Goal: Complete application form: Complete application form

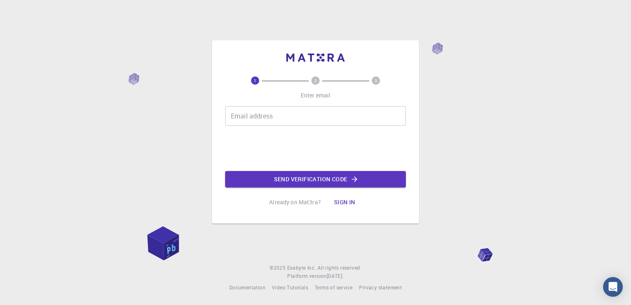
click at [286, 112] on input "Email address" at bounding box center [315, 116] width 181 height 20
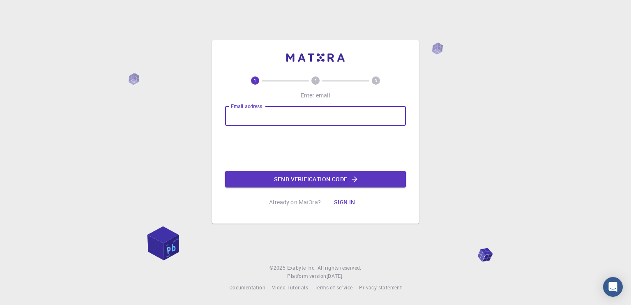
type input "[EMAIL_ADDRESS][DOMAIN_NAME]"
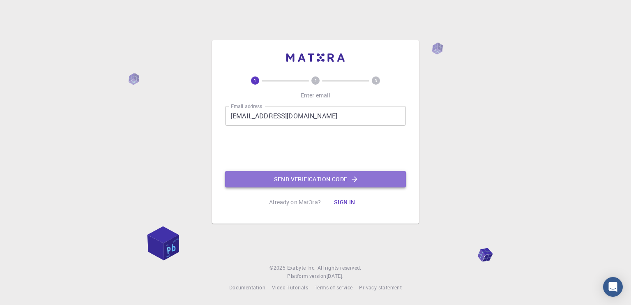
click at [300, 176] on button "Send verification code" at bounding box center [315, 179] width 181 height 16
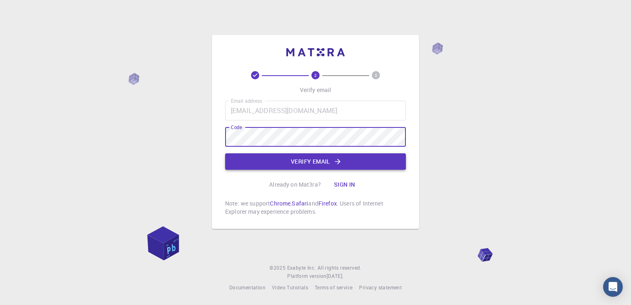
click at [316, 155] on button "Verify email" at bounding box center [315, 161] width 181 height 16
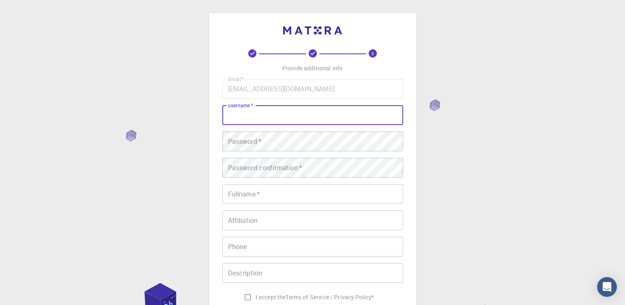
click at [300, 122] on input "username   *" at bounding box center [312, 115] width 181 height 20
type input "Jack"
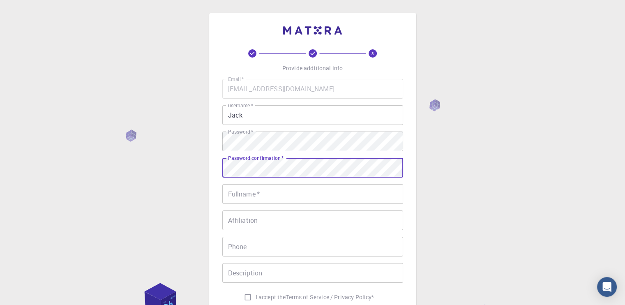
click at [324, 189] on input "Fullname   *" at bounding box center [312, 194] width 181 height 20
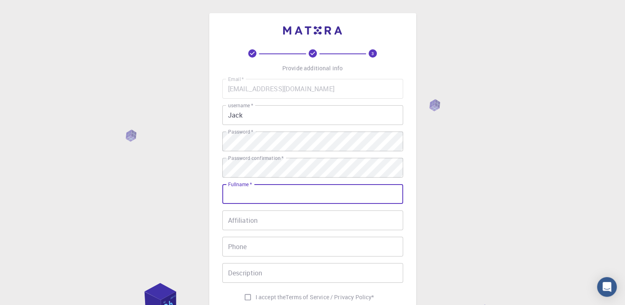
type input "[PERSON_NAME]"
type input "09944331624"
click at [325, 214] on input "Affiliation" at bounding box center [312, 220] width 181 height 20
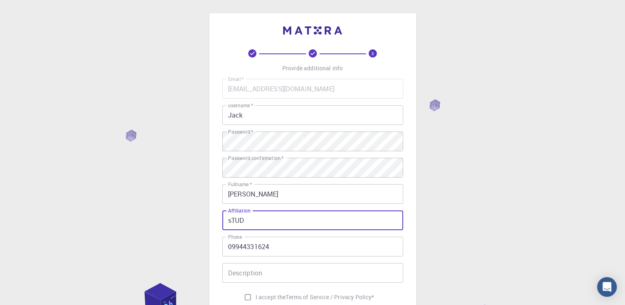
type input "sTUDE"
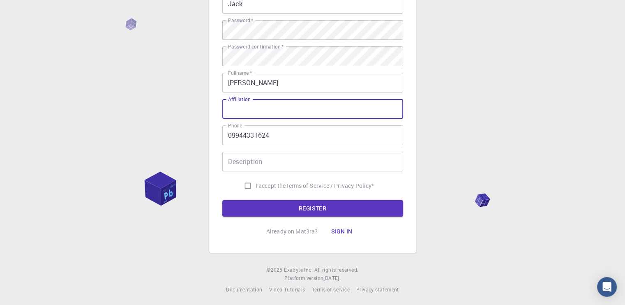
scroll to position [113, 0]
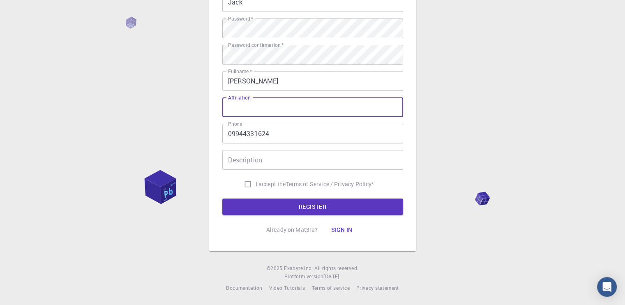
click at [245, 184] on input "I accept the Terms of Service / Privacy Policy *" at bounding box center [248, 184] width 16 height 16
checkbox input "true"
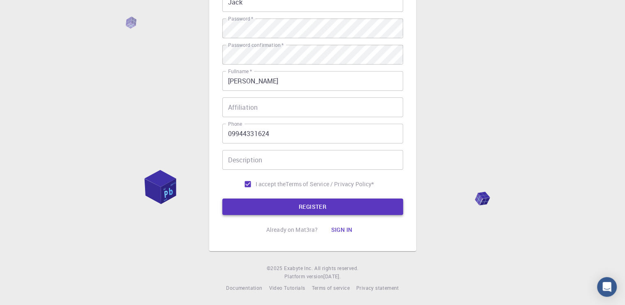
click at [267, 205] on button "REGISTER" at bounding box center [312, 207] width 181 height 16
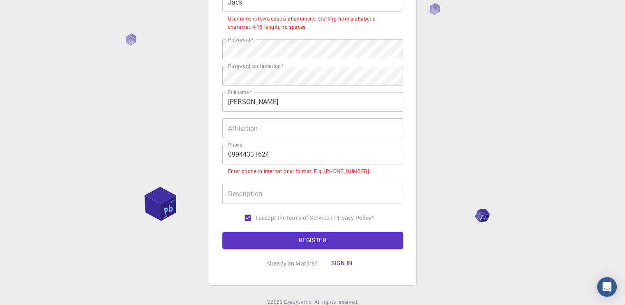
drag, startPoint x: 251, startPoint y: 151, endPoint x: 246, endPoint y: 152, distance: 5.1
click at [251, 151] on input "09944331624" at bounding box center [312, 155] width 181 height 20
click at [233, 152] on input "09944331624" at bounding box center [312, 155] width 181 height 20
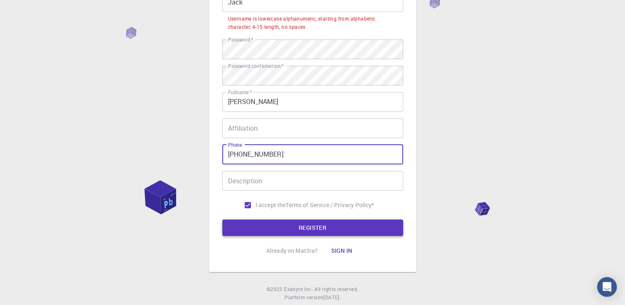
type input "[PHONE_NUMBER]"
click at [265, 232] on button "REGISTER" at bounding box center [312, 227] width 181 height 16
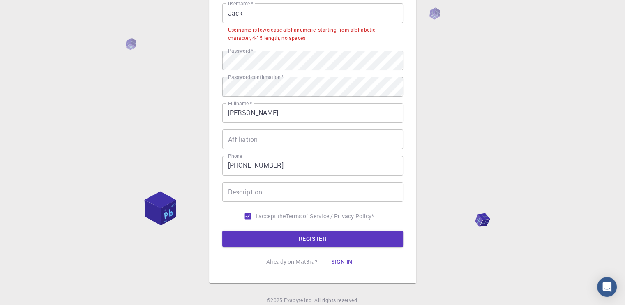
scroll to position [0, 0]
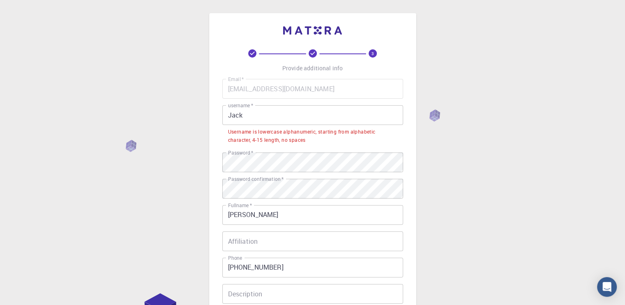
click at [275, 115] on input "Jack" at bounding box center [312, 115] width 181 height 20
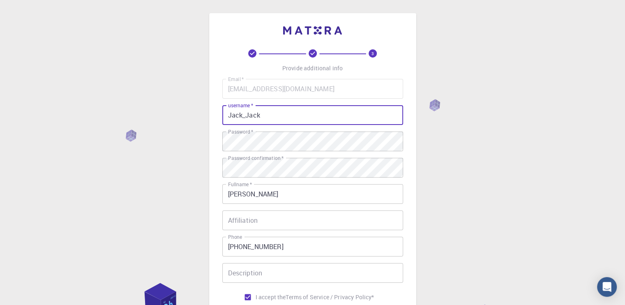
scroll to position [113, 0]
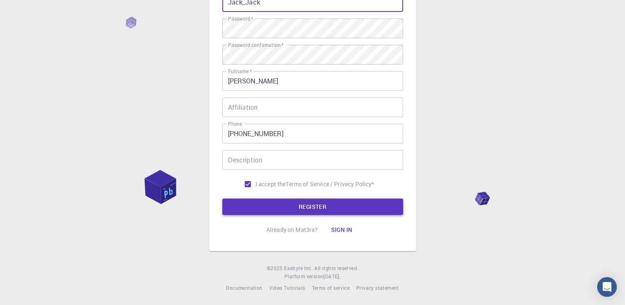
click at [301, 208] on button "REGISTER" at bounding box center [312, 207] width 181 height 16
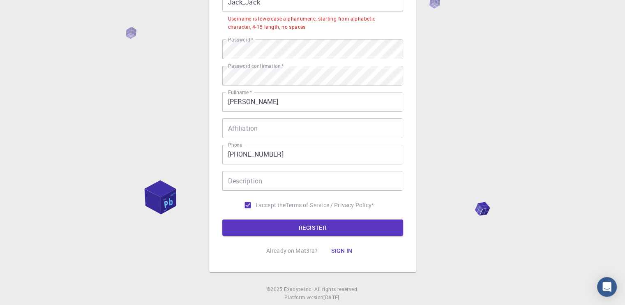
scroll to position [0, 0]
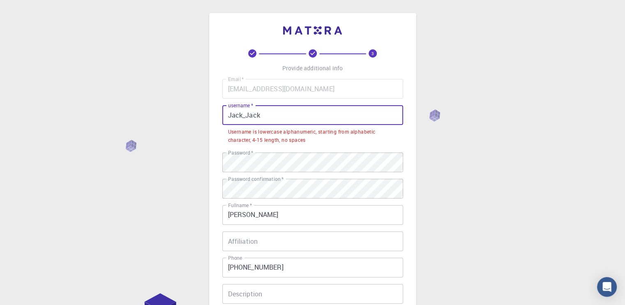
click at [290, 110] on input "Jack_Jack" at bounding box center [312, 115] width 181 height 20
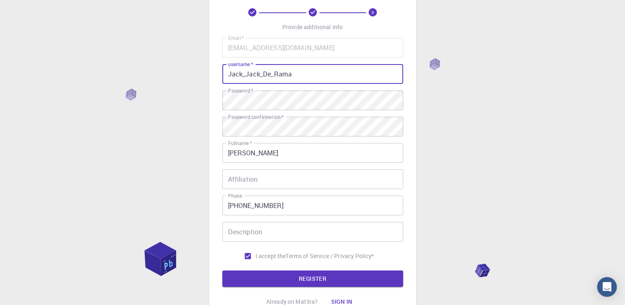
scroll to position [113, 0]
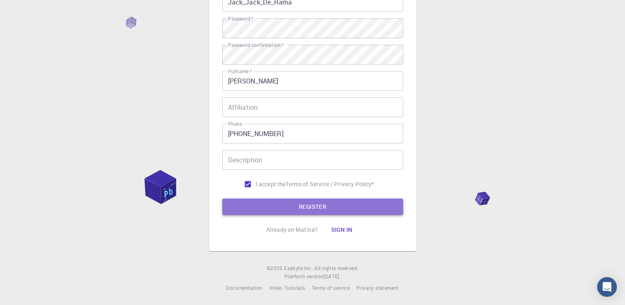
click at [322, 212] on button "REGISTER" at bounding box center [312, 207] width 181 height 16
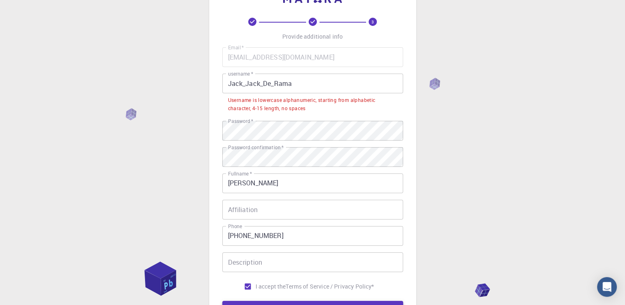
scroll to position [31, 0]
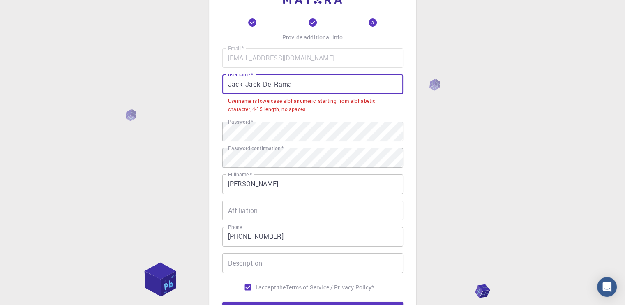
drag, startPoint x: 313, startPoint y: 91, endPoint x: 241, endPoint y: 87, distance: 71.6
click at [241, 87] on input "Jack_Jack_De_Rama" at bounding box center [312, 84] width 181 height 20
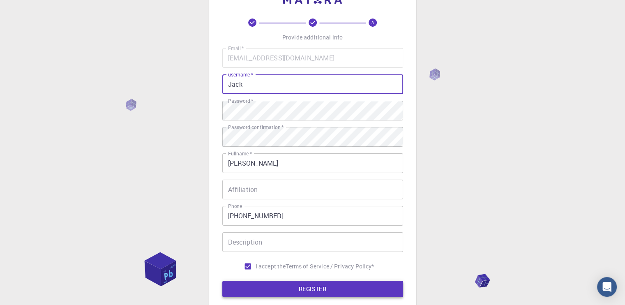
click at [294, 292] on button "REGISTER" at bounding box center [312, 289] width 181 height 16
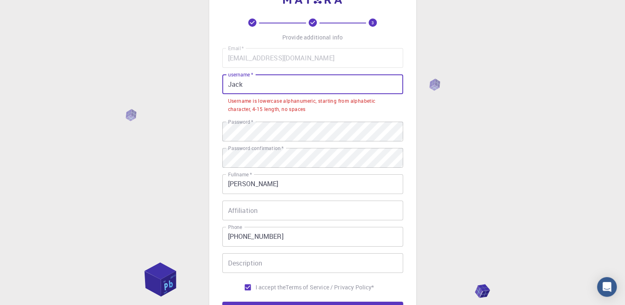
click at [287, 92] on input "Jack" at bounding box center [312, 84] width 181 height 20
click at [293, 85] on input "Jack" at bounding box center [312, 84] width 181 height 20
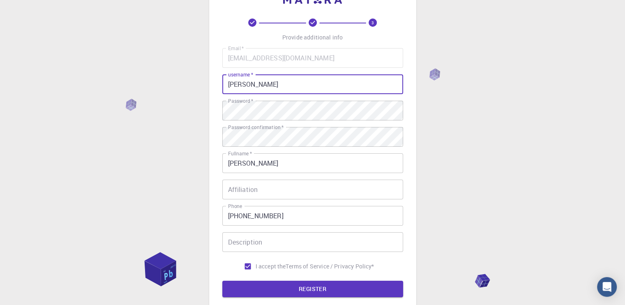
type input "J"
type input "MarkDeRama"
click at [345, 282] on button "REGISTER" at bounding box center [312, 289] width 181 height 16
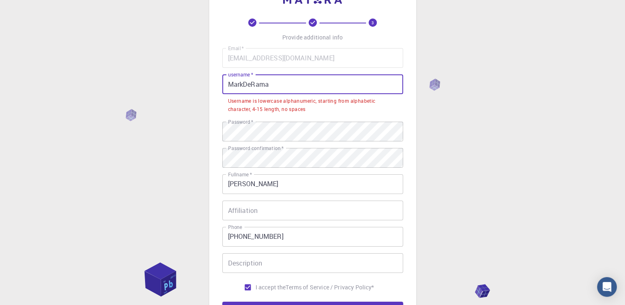
drag, startPoint x: 275, startPoint y: 85, endPoint x: 217, endPoint y: 81, distance: 57.3
click at [217, 81] on div "3 Provide additional info Email   * [EMAIL_ADDRESS][DOMAIN_NAME] Email   * user…" at bounding box center [312, 168] width 207 height 372
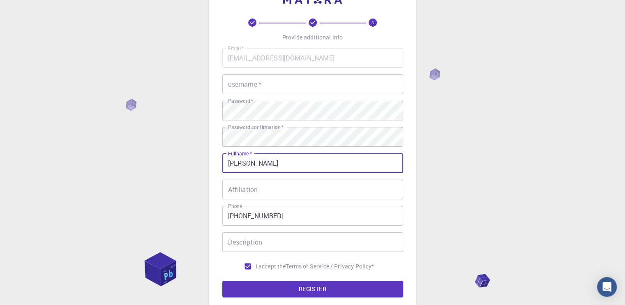
click at [383, 159] on input "[PERSON_NAME]" at bounding box center [312, 163] width 181 height 20
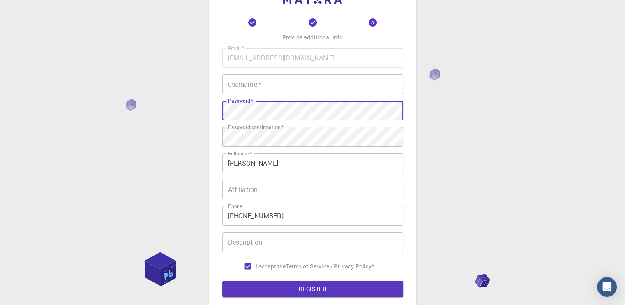
click at [347, 93] on input "username   *" at bounding box center [312, 84] width 181 height 20
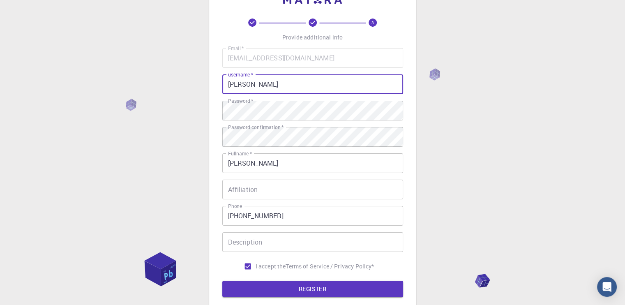
type input "[PERSON_NAME]"
click at [222, 281] on button "REGISTER" at bounding box center [312, 289] width 181 height 16
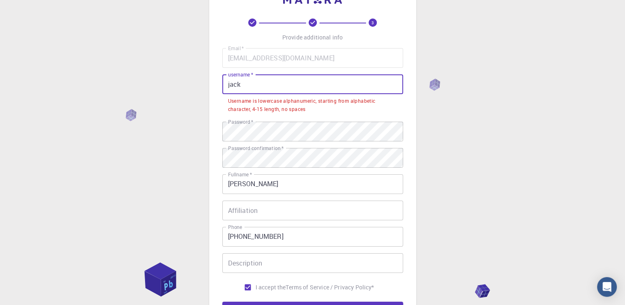
click at [333, 87] on input "jack" at bounding box center [312, 84] width 181 height 20
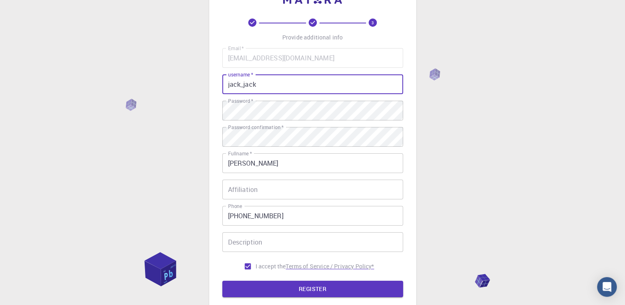
click at [351, 284] on button "REGISTER" at bounding box center [312, 289] width 181 height 16
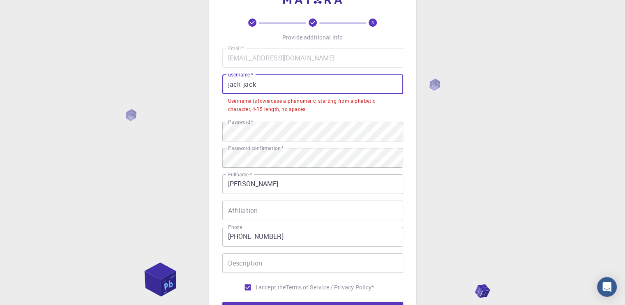
click at [248, 85] on input "jack_jack" at bounding box center [312, 84] width 181 height 20
click at [245, 83] on input "jack_jack" at bounding box center [312, 84] width 181 height 20
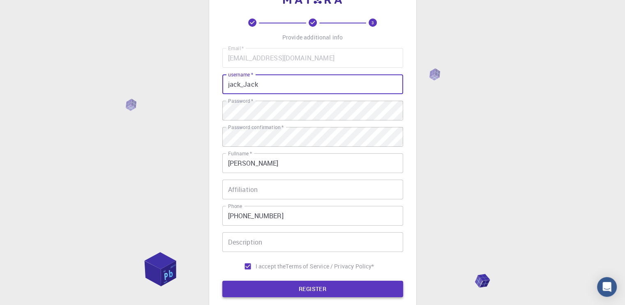
type input "jack_Jack"
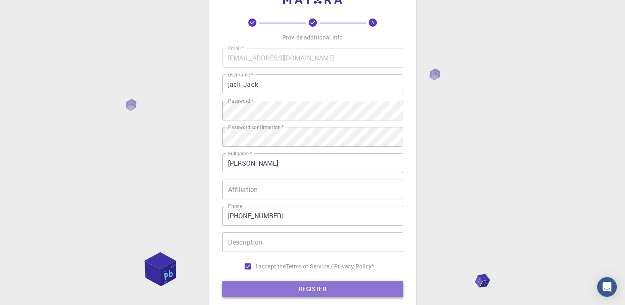
click at [307, 292] on button "REGISTER" at bounding box center [312, 289] width 181 height 16
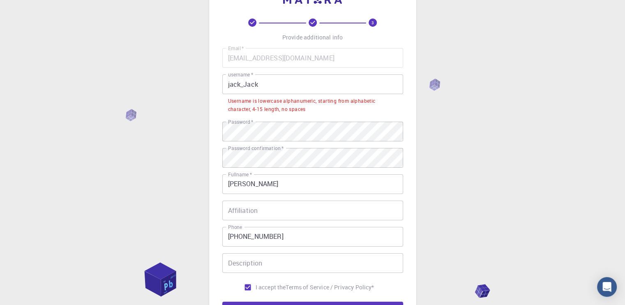
drag, startPoint x: 330, startPoint y: 104, endPoint x: 313, endPoint y: 117, distance: 21.8
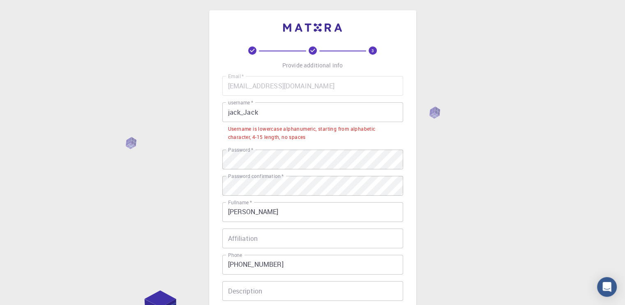
scroll to position [0, 0]
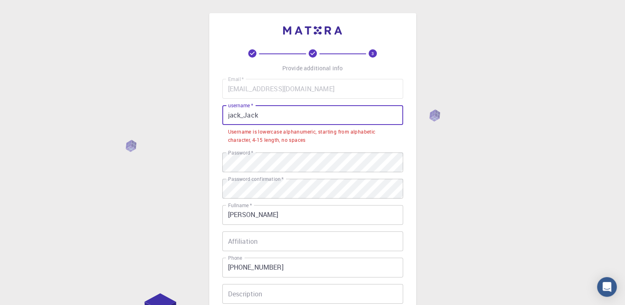
drag, startPoint x: 309, startPoint y: 113, endPoint x: 208, endPoint y: 110, distance: 101.6
click at [208, 111] on div "3 Provide additional info Email   * [EMAIL_ADDRESS][DOMAIN_NAME] Email   * user…" at bounding box center [312, 219] width 625 height 439
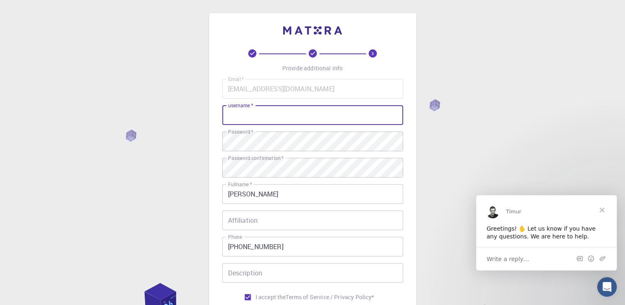
click at [537, 242] on div "Greetings! ✋ Let us know if you have any questions. We are here to help." at bounding box center [546, 235] width 141 height 23
click at [525, 260] on div "Write a reply…" at bounding box center [546, 258] width 141 height 23
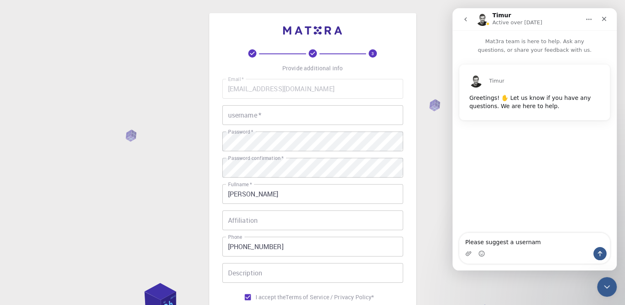
type textarea "Please suggest a username"
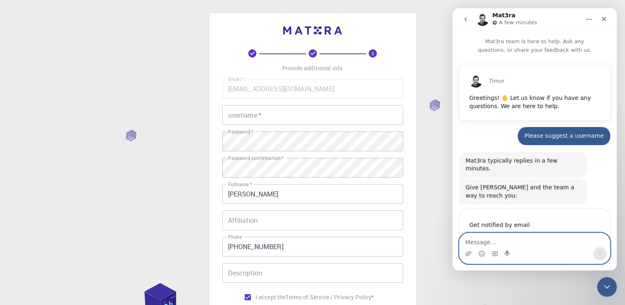
scroll to position [44, 0]
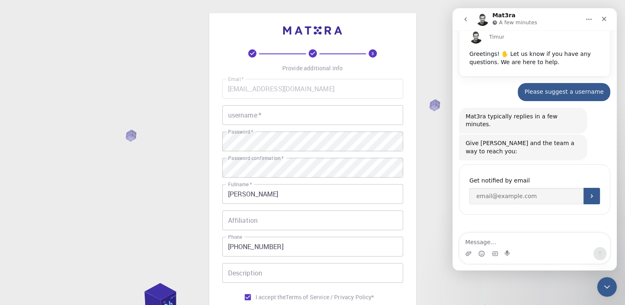
click at [322, 112] on input "username   *" at bounding box center [312, 115] width 181 height 20
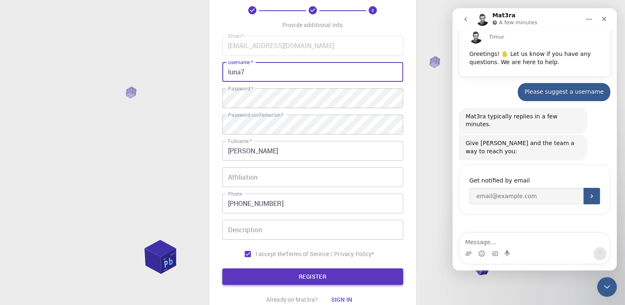
scroll to position [113, 0]
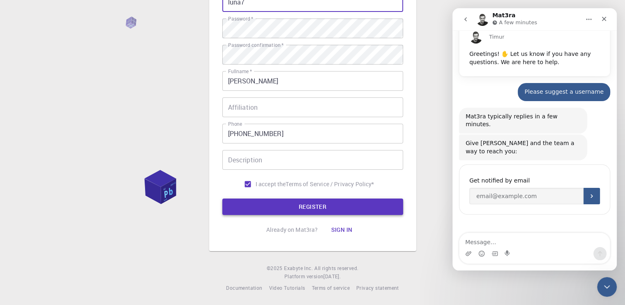
type input "luna7"
click at [329, 205] on button "REGISTER" at bounding box center [312, 207] width 181 height 16
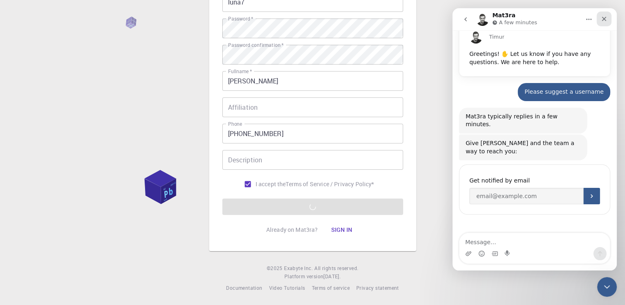
click at [609, 18] on div "Close" at bounding box center [604, 19] width 15 height 15
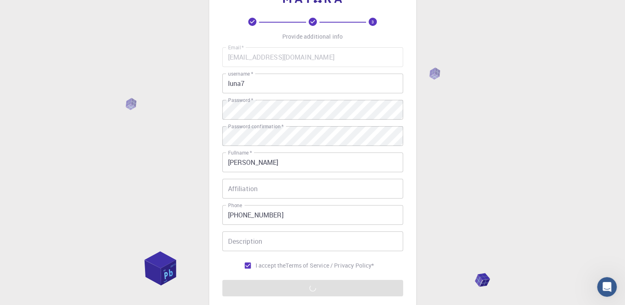
scroll to position [31, 0]
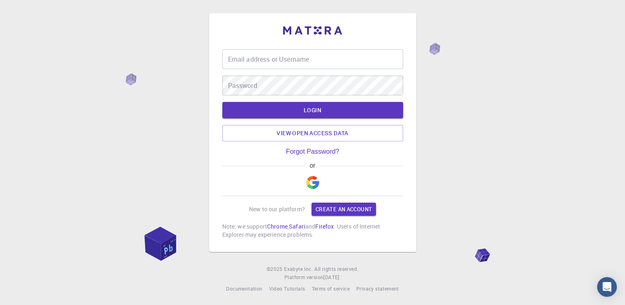
click at [305, 178] on button "button" at bounding box center [313, 182] width 20 height 26
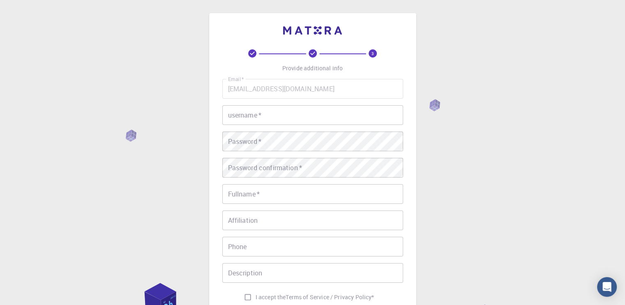
click at [278, 116] on input "username   *" at bounding box center [312, 115] width 181 height 20
click at [469, 199] on div "3 Provide additional info Email   * markderama36@gmail.com Email   * username  …" at bounding box center [312, 209] width 625 height 418
click at [333, 118] on input "username   *" at bounding box center [312, 115] width 181 height 20
type input "Jack_jac"
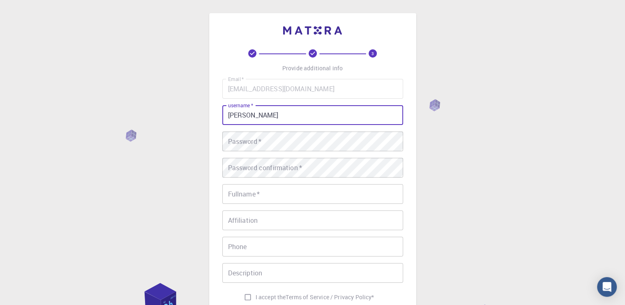
type input "J"
type input "JACK_JACK@DERAMA"
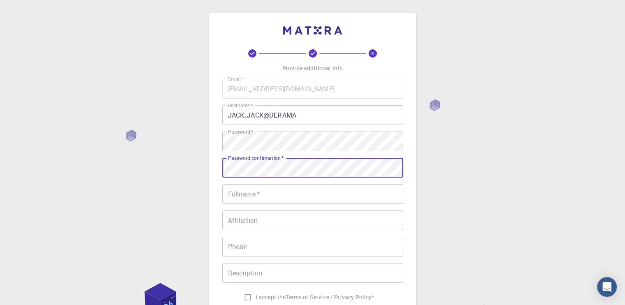
click at [347, 201] on input "Fullname   *" at bounding box center [312, 194] width 181 height 20
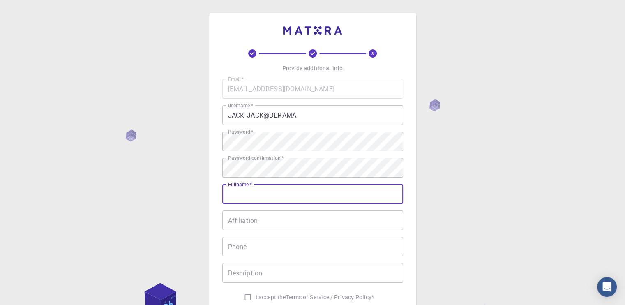
type input "[PERSON_NAME]"
click at [248, 247] on input "09944331624" at bounding box center [312, 247] width 181 height 20
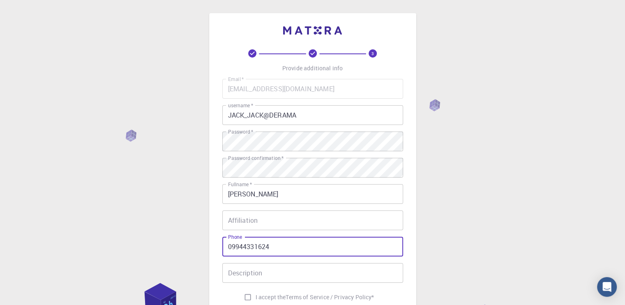
click at [236, 248] on input "09944331624" at bounding box center [312, 247] width 181 height 20
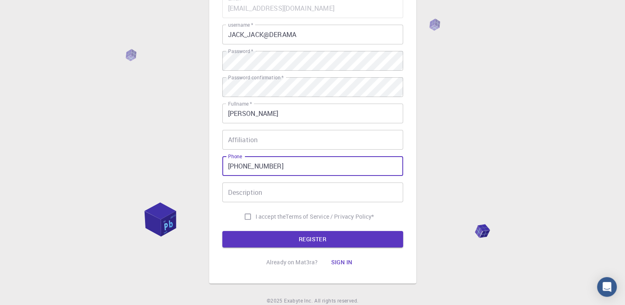
scroll to position [82, 0]
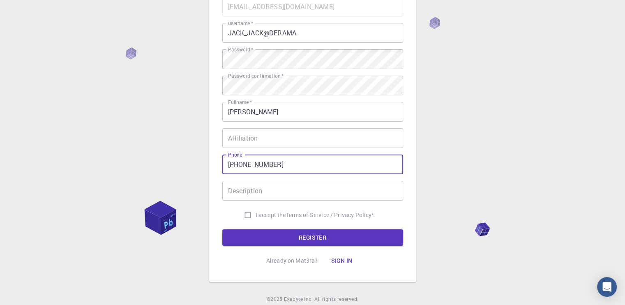
type input "[PHONE_NUMBER]"
click at [243, 214] on input "I accept the Terms of Service / Privacy Policy *" at bounding box center [248, 215] width 16 height 16
checkbox input "true"
click at [262, 241] on button "REGISTER" at bounding box center [312, 237] width 181 height 16
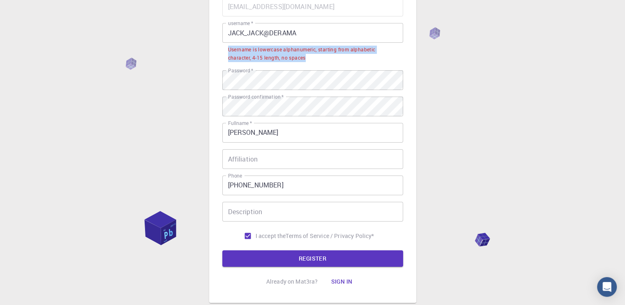
drag, startPoint x: 228, startPoint y: 46, endPoint x: 308, endPoint y: 59, distance: 80.7
click at [308, 59] on div "Username is lowercase alphanumeric, starting from alphabetic character, 4-15 le…" at bounding box center [312, 54] width 169 height 16
copy div "Username is lowercase alphanumeric, starting from alphabetic character, 4-15 le…"
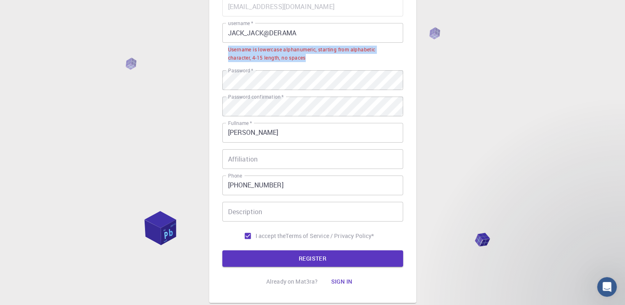
scroll to position [0, 0]
